Goal: Use online tool/utility: Use online tool/utility

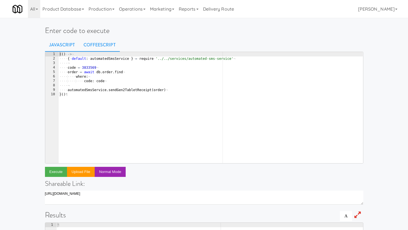
click at [101, 45] on link "CoffeeScript" at bounding box center [99, 45] width 40 height 14
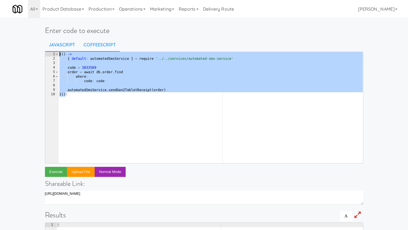
drag, startPoint x: 71, startPoint y: 101, endPoint x: 49, endPoint y: 50, distance: 56.1
click at [49, 50] on div "Enter code to execute Javascript CoffeeScript )() 1 2 3 4 5 6 7 8 9 10 ( ( ) · …" at bounding box center [204, 181] width 327 height 322
type textarea "(() -> { default: automatedSmsService } = require '../../services/automated-sms…"
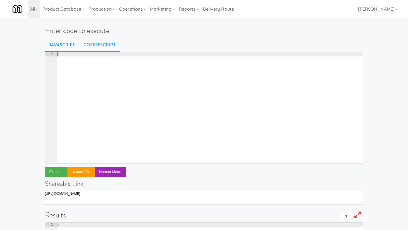
paste textarea ")()"
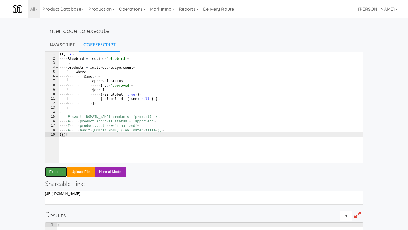
click at [59, 171] on button "Execute" at bounding box center [56, 172] width 22 height 10
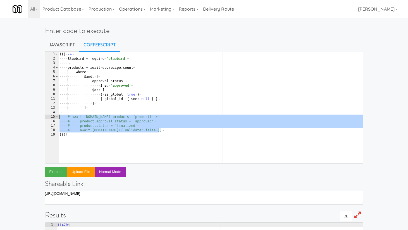
drag, startPoint x: 162, startPoint y: 132, endPoint x: 52, endPoint y: 118, distance: 111.1
click at [52, 118] on pre "# await [DOMAIN_NAME]({ validate: false }) 1 2 3 4 5 6 7 8 9 10 11 12 13 14 15 …" at bounding box center [204, 108] width 318 height 112
click at [112, 98] on div "( ( ) · -> ¬ ···· Bluebird · = · require · 'bluebird' ¬ ···· ¬ ···· products · …" at bounding box center [210, 112] width 304 height 120
type textarea "{ global_id: { $ne: null } }"
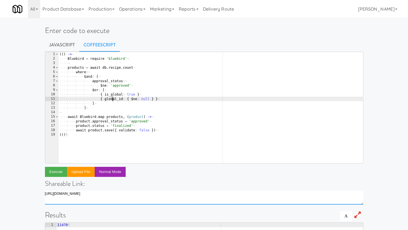
click at [116, 199] on textarea "[URL][DOMAIN_NAME]" at bounding box center [204, 197] width 318 height 14
type textarea "[URL][DOMAIN_NAME]"
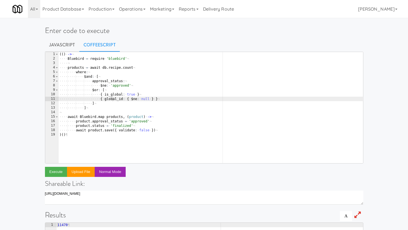
click at [20, 97] on div "Enter code to execute Javascript CoffeeScript { global_id: { $ne: null } } 1 2 …" at bounding box center [204, 181] width 408 height 322
click at [126, 67] on div "( ( ) · -> ¬ ···· Bluebird · = · require · 'bluebird' ¬ ···· ¬ ···· products · …" at bounding box center [210, 112] width 304 height 120
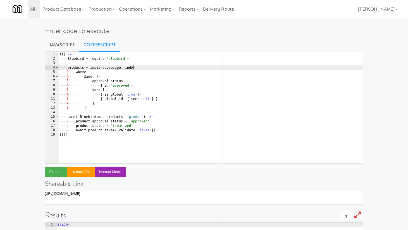
scroll to position [0, 6]
type textarea "products = await db.recipe.findAll"
click at [21, 152] on div "Enter code to execute Javascript CoffeeScript products = await db.recipe.findAl…" at bounding box center [204, 181] width 408 height 322
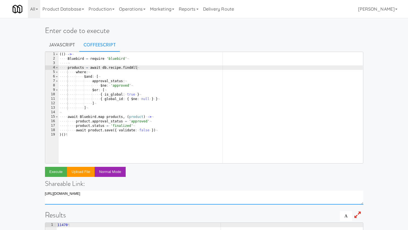
click at [75, 199] on textarea "[URL][DOMAIN_NAME]" at bounding box center [204, 197] width 318 height 14
type textarea "[URL][DOMAIN_NAME]"
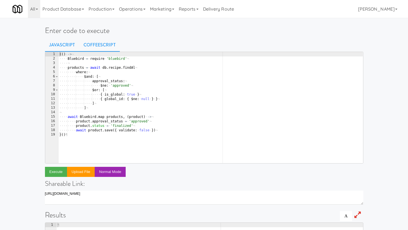
click at [111, 47] on link "CoffeeScript" at bounding box center [99, 45] width 40 height 14
